Goal: Answer question/provide support

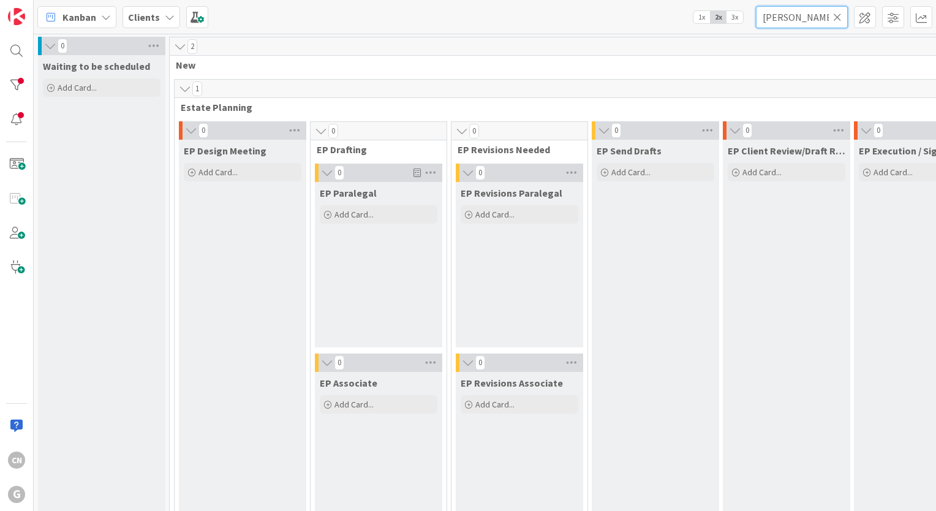
drag, startPoint x: 799, startPoint y: 21, endPoint x: 714, endPoint y: 25, distance: 85.2
click at [716, 27] on div "Kanban Clients 1x 2x 3x [PERSON_NAME]" at bounding box center [485, 17] width 902 height 34
type input "[PERSON_NAME]"
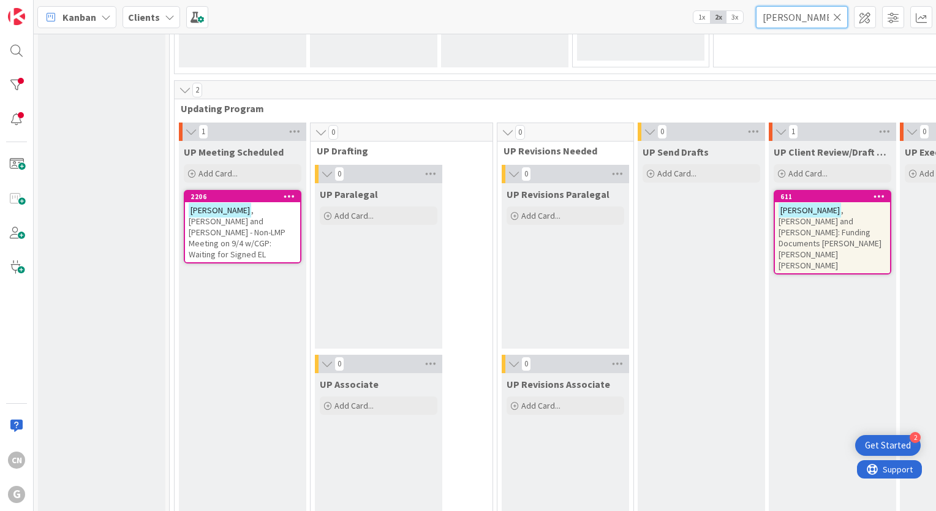
scroll to position [1715, 0]
click at [246, 222] on span ", [PERSON_NAME] and [PERSON_NAME] - Non-LMP Meeting on 9/4 w/CGP: Waiting for S…" at bounding box center [237, 230] width 97 height 55
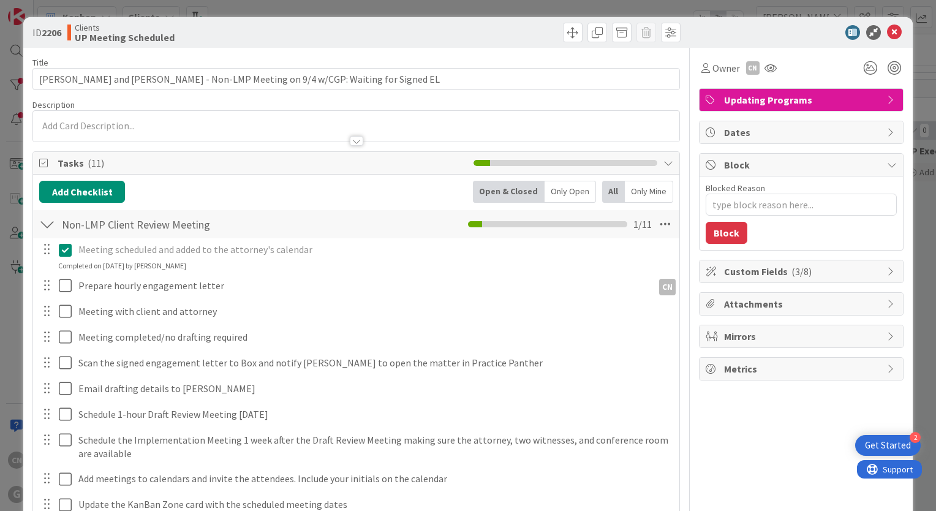
type textarea "x"
click at [353, 140] on div at bounding box center [356, 141] width 13 height 10
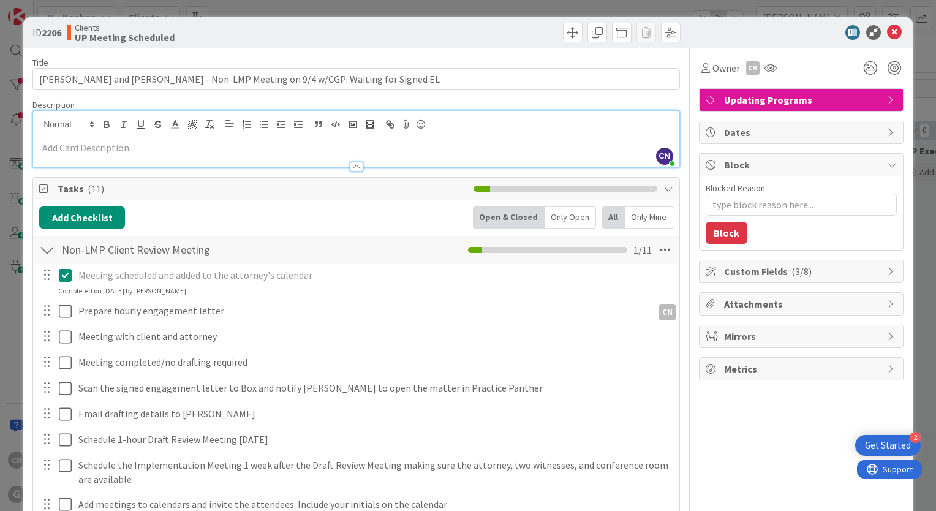
click at [225, 149] on p at bounding box center [356, 148] width 634 height 14
click at [100, 151] on p at bounding box center [356, 148] width 634 height 14
